Goal: Information Seeking & Learning: Learn about a topic

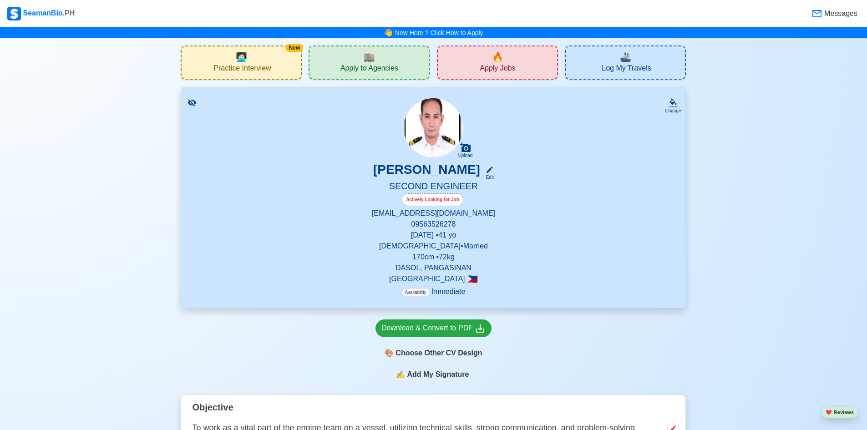
click at [495, 61] on span "🔥" at bounding box center [497, 57] width 11 height 14
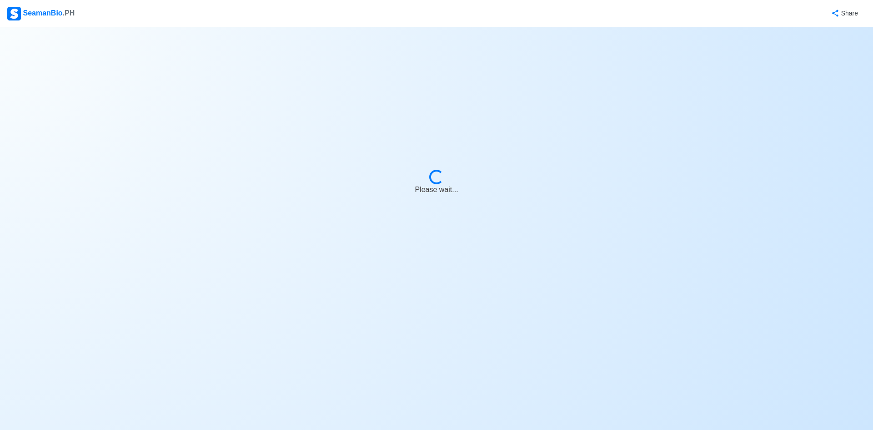
select select "2nd Engineer"
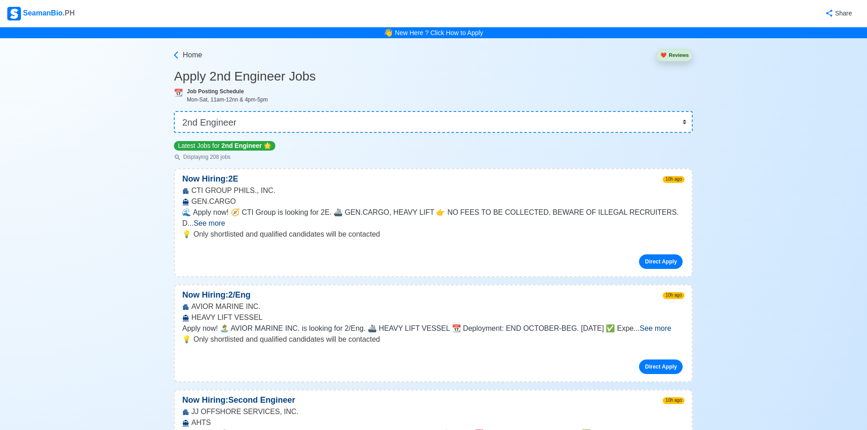
click at [225, 219] on span "See more" at bounding box center [208, 223] width 31 height 8
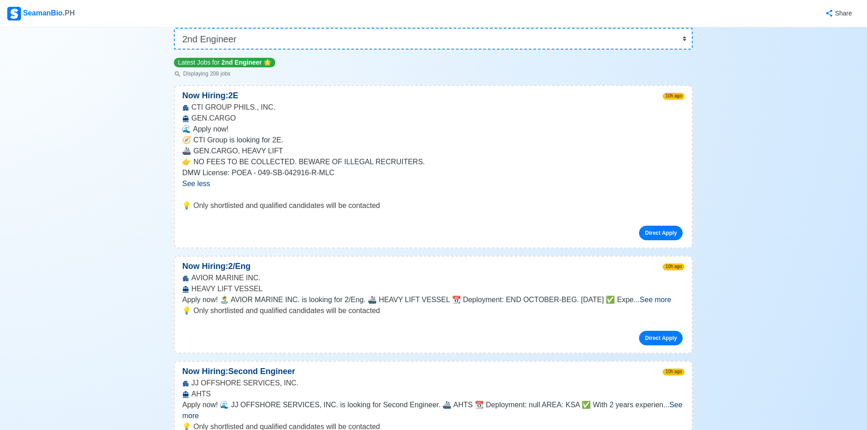
scroll to position [91, 0]
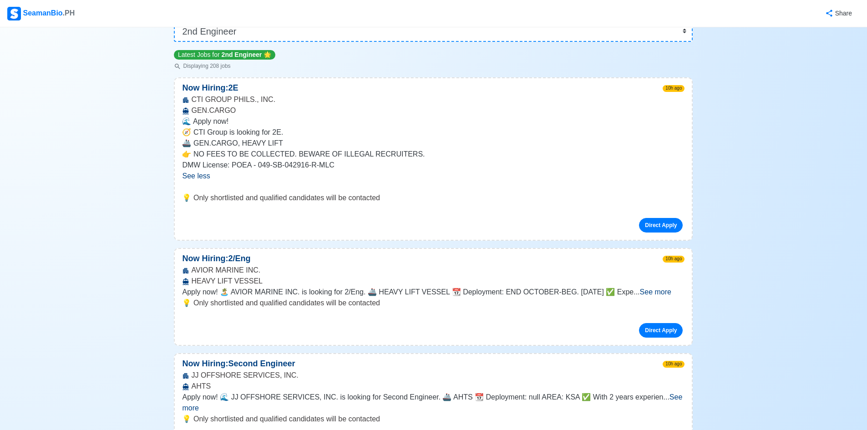
click at [670, 293] on span "See more" at bounding box center [655, 292] width 31 height 8
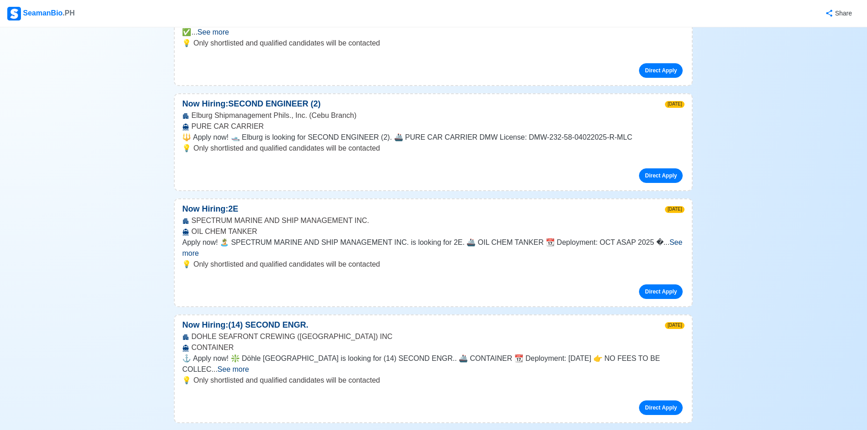
scroll to position [1274, 0]
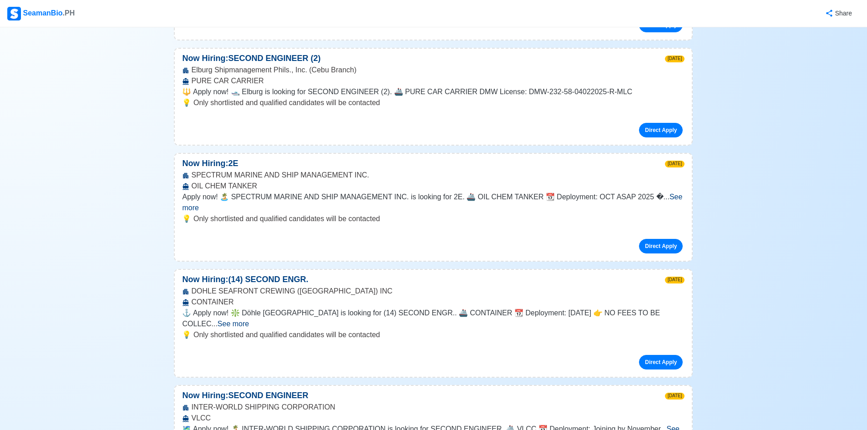
click at [249, 320] on span "See more" at bounding box center [232, 324] width 31 height 8
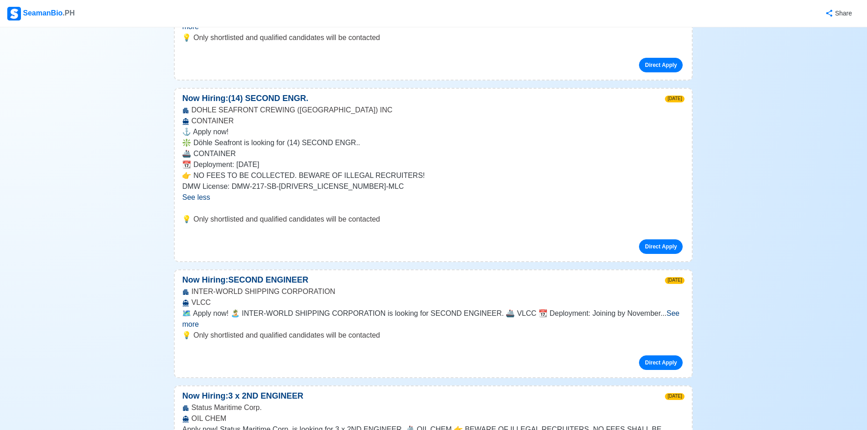
scroll to position [1456, 0]
click at [665, 308] on span "See more" at bounding box center [430, 317] width 497 height 19
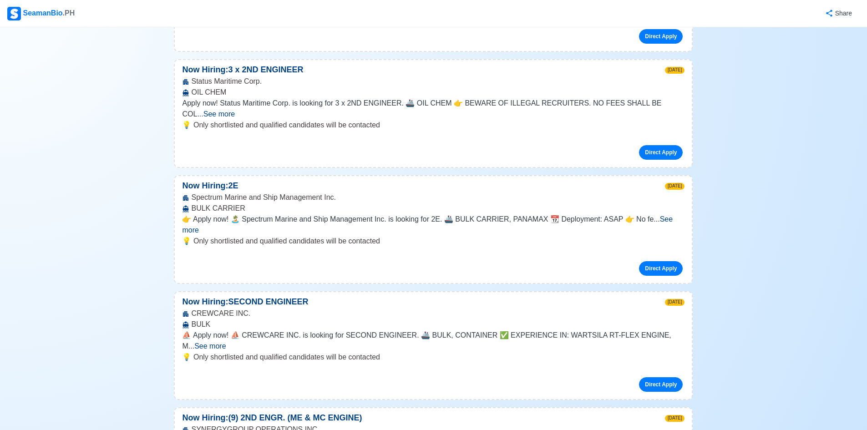
scroll to position [2002, 0]
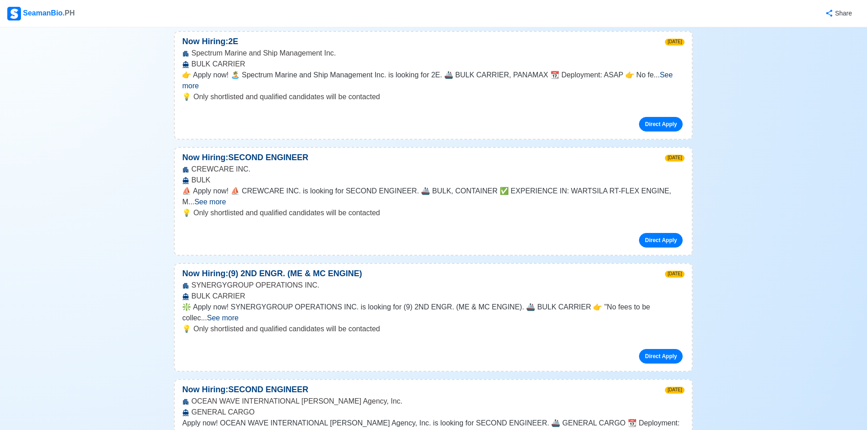
click at [226, 198] on span "See more" at bounding box center [209, 202] width 31 height 8
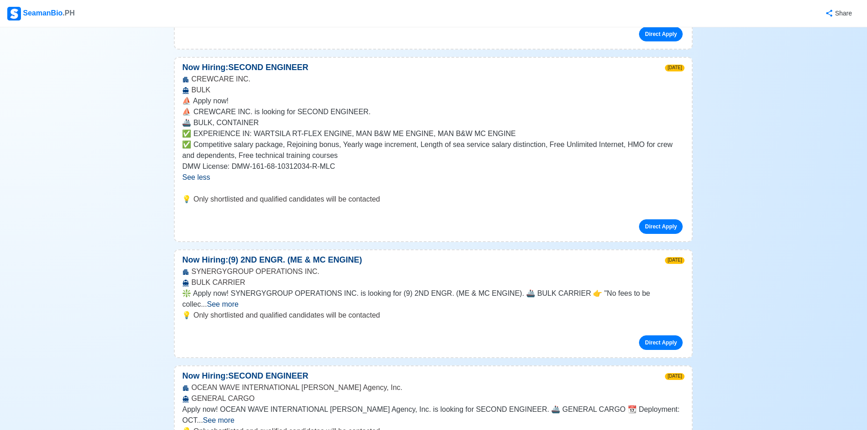
scroll to position [2093, 0]
